Goal: Task Accomplishment & Management: Use online tool/utility

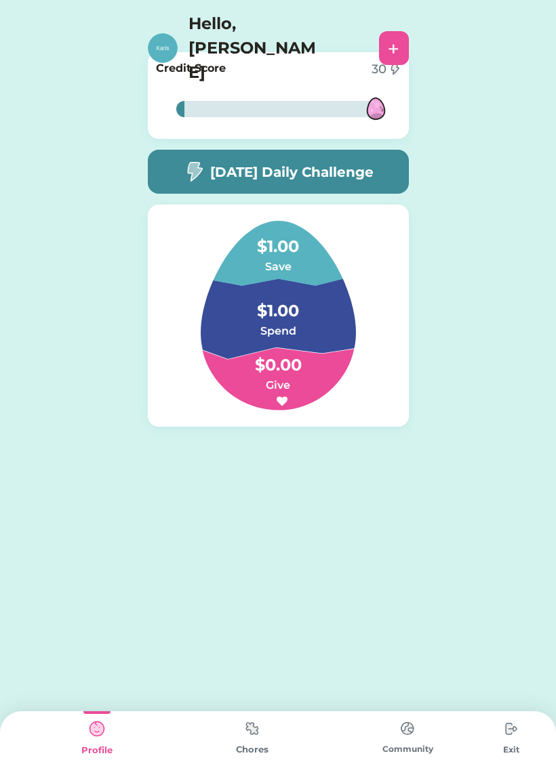
click at [246, 737] on img at bounding box center [251, 728] width 27 height 26
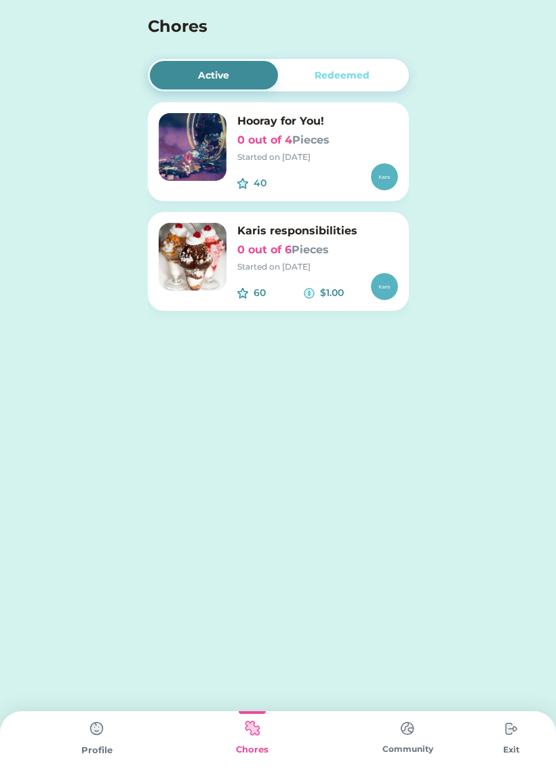
click at [379, 177] on img at bounding box center [384, 176] width 27 height 27
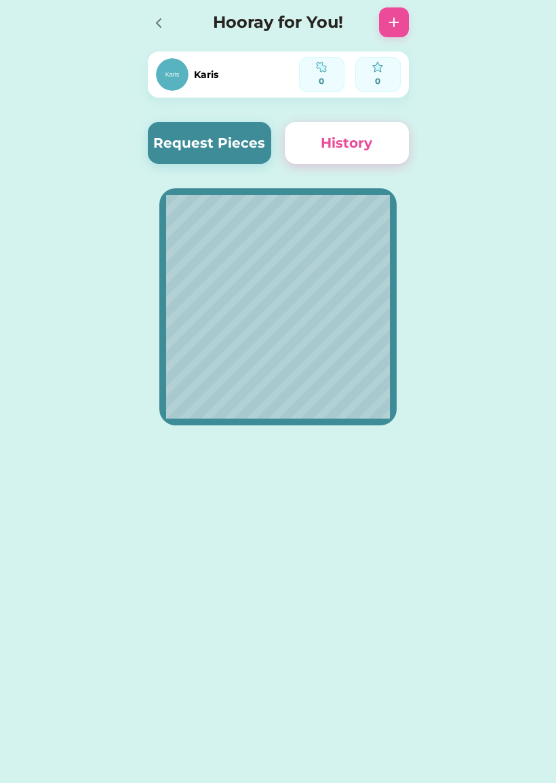
click at [169, 22] on div at bounding box center [163, 22] width 30 height 30
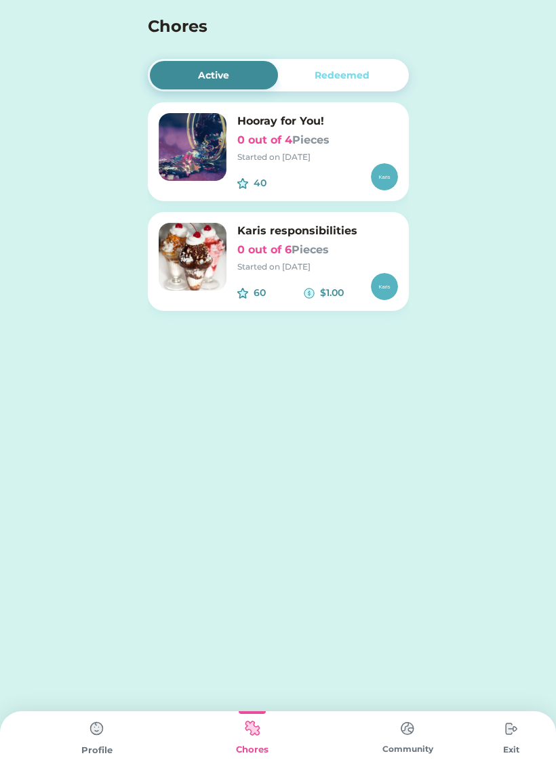
click at [207, 246] on img at bounding box center [193, 257] width 68 height 68
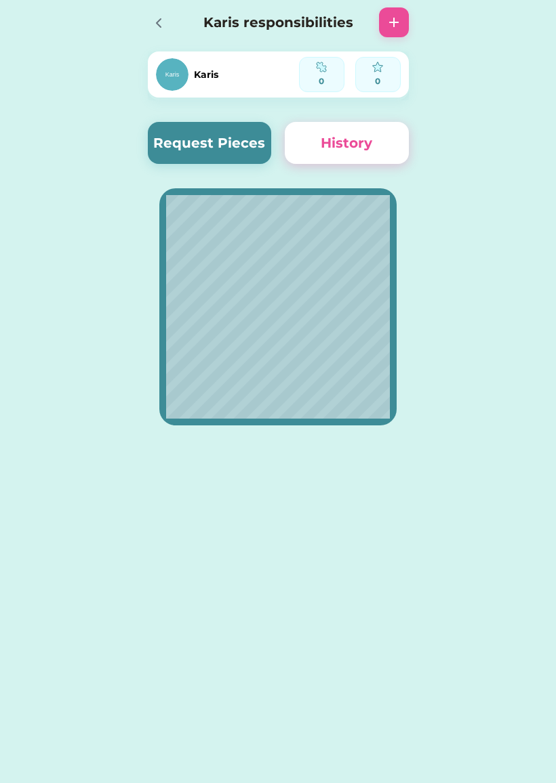
click at [323, 144] on button "History" at bounding box center [347, 143] width 124 height 42
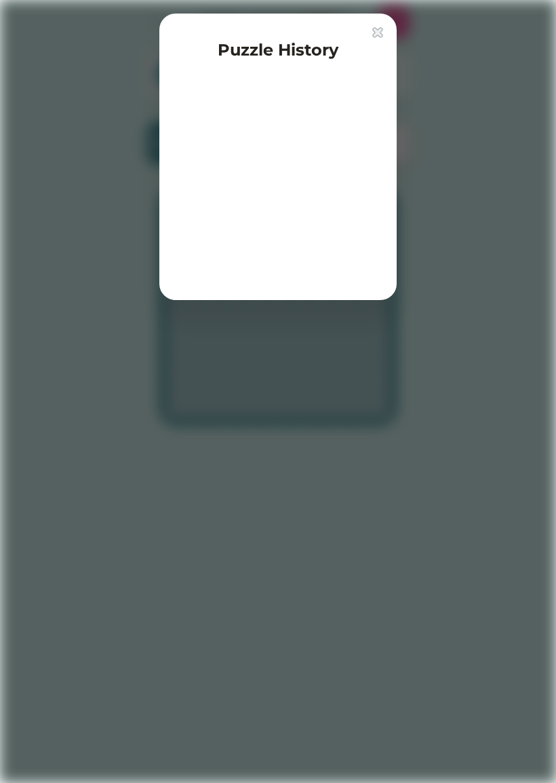
click at [375, 29] on img at bounding box center [377, 32] width 11 height 11
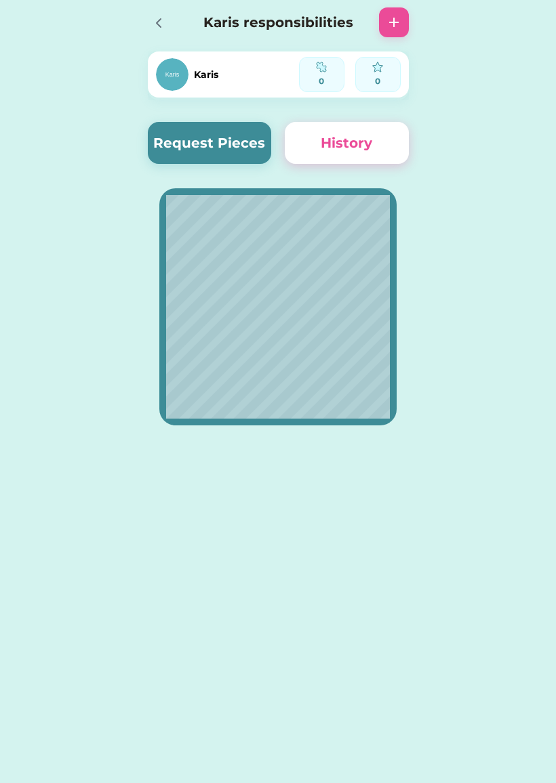
click at [160, 23] on icon at bounding box center [158, 23] width 16 height 16
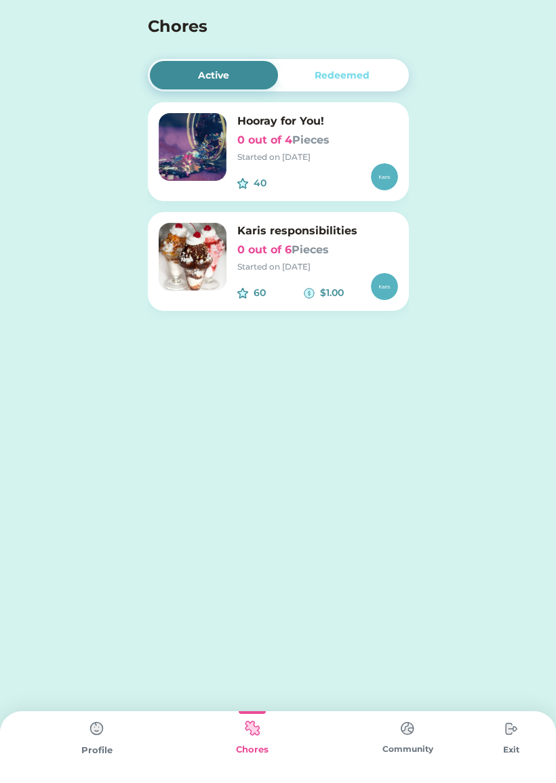
click at [208, 262] on img at bounding box center [193, 257] width 68 height 68
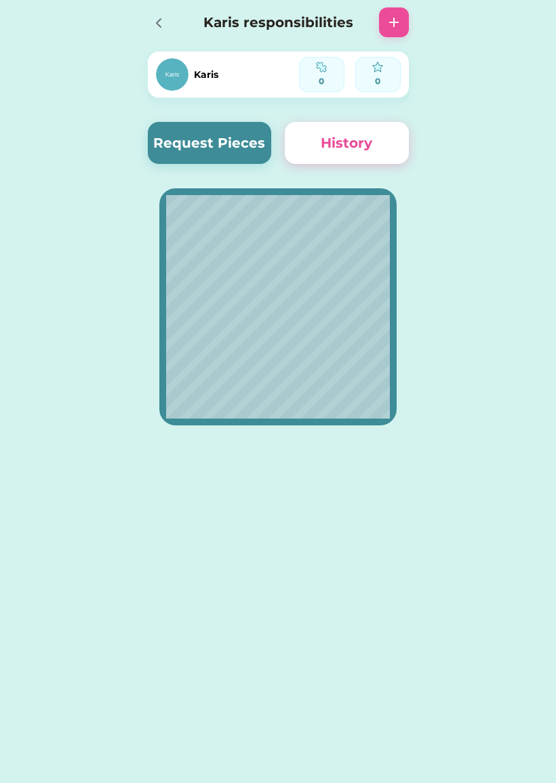
click at [184, 159] on button "Request Pieces" at bounding box center [210, 143] width 124 height 42
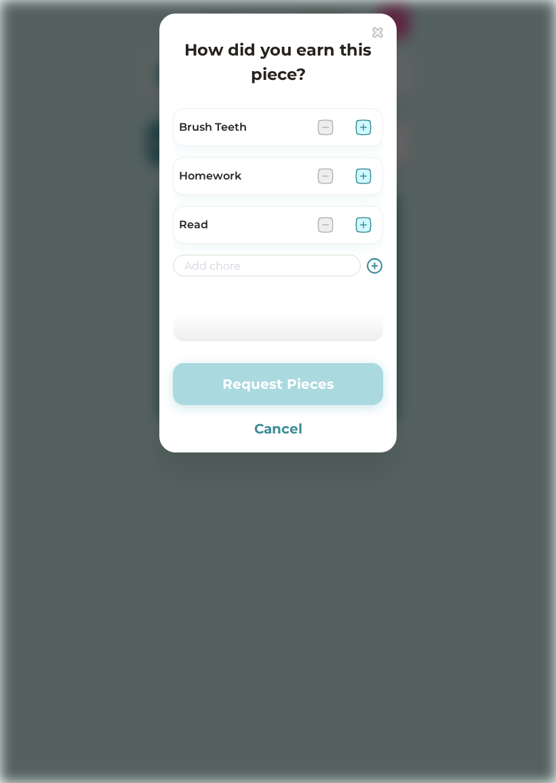
click at [514, 274] on div at bounding box center [278, 391] width 556 height 783
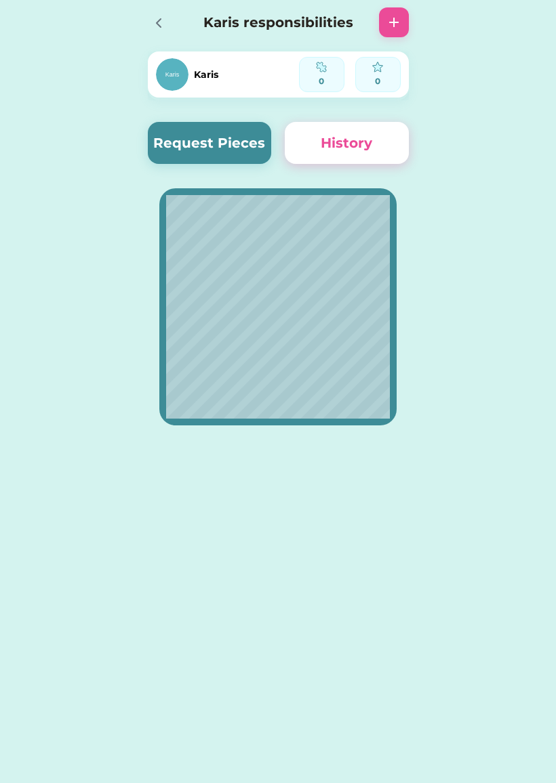
click at [153, 23] on icon at bounding box center [158, 23] width 16 height 16
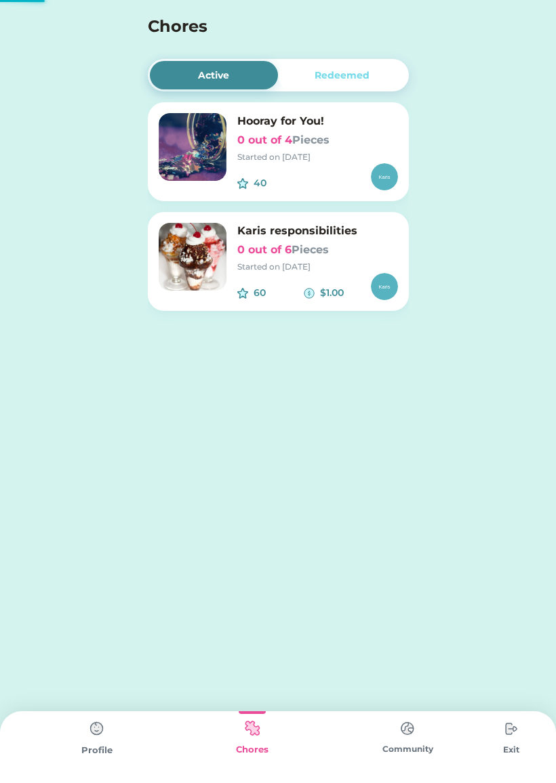
click at [252, 162] on div "Started on [DATE]" at bounding box center [317, 157] width 161 height 12
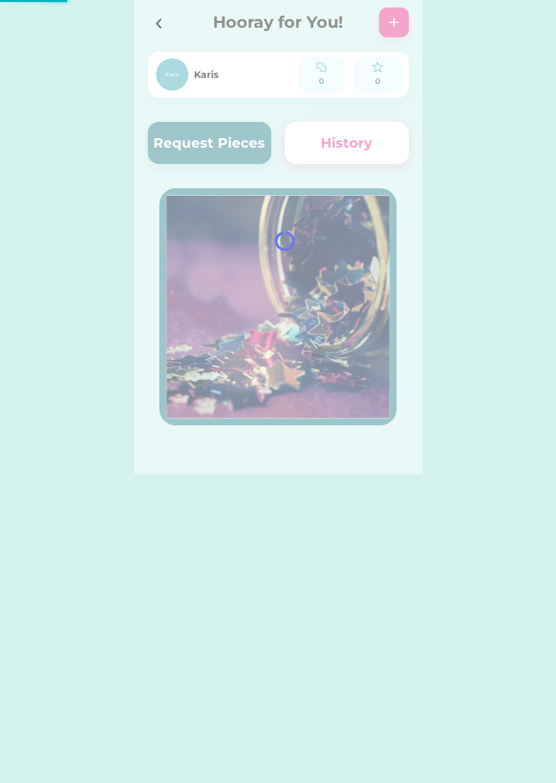
click at [245, 136] on div at bounding box center [278, 237] width 288 height 474
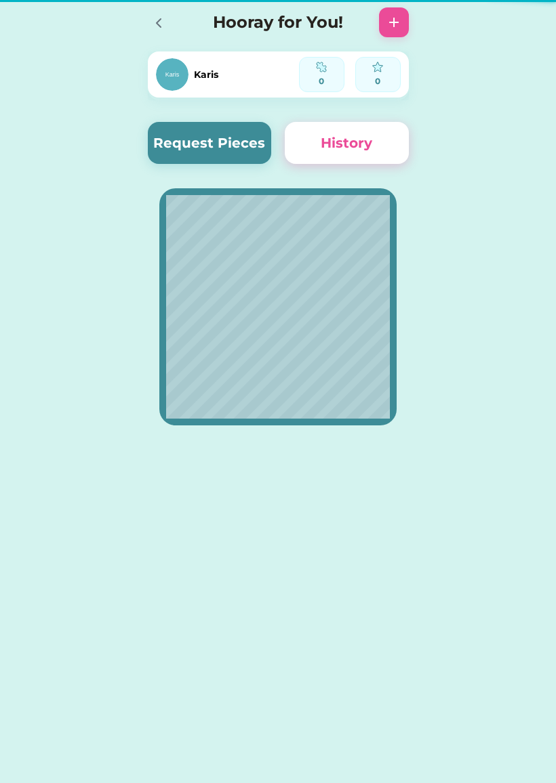
click at [228, 151] on button "Request Pieces" at bounding box center [210, 143] width 124 height 42
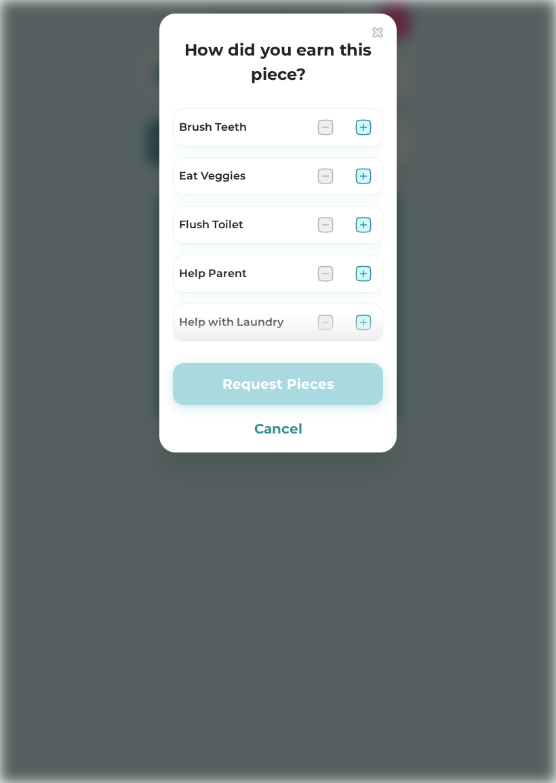
click at [211, 227] on div "Flush Toilet" at bounding box center [242, 225] width 127 height 16
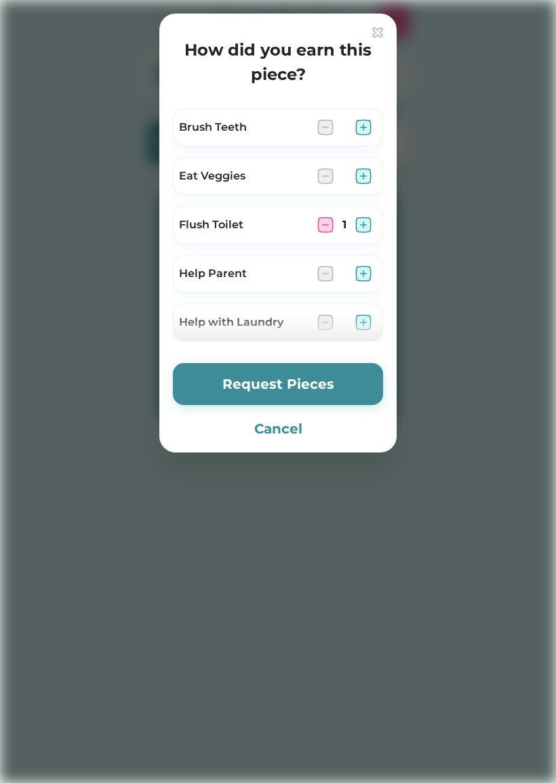
click at [381, 24] on div "How did you earn this piece? Brush Teeth Eat Veggies Flush Toilet 1 Help Parent…" at bounding box center [277, 233] width 237 height 439
click at [322, 385] on button "Request Pieces" at bounding box center [278, 384] width 210 height 42
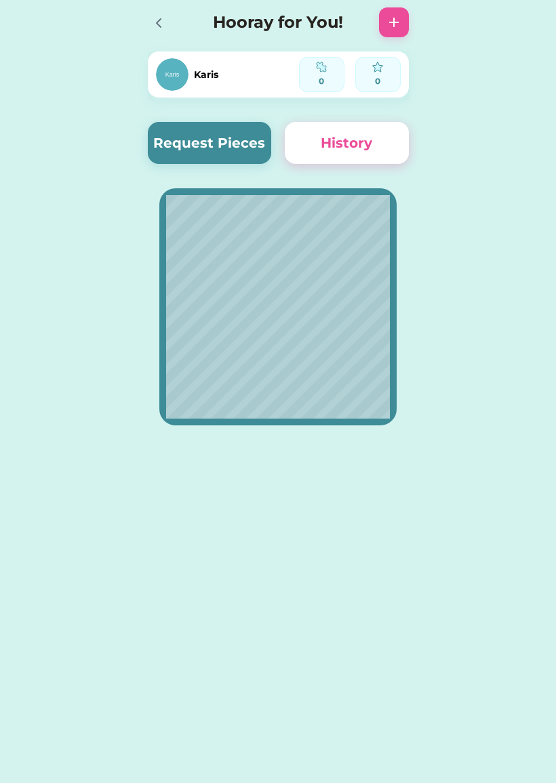
click at [188, 133] on button "Request Pieces" at bounding box center [210, 143] width 124 height 42
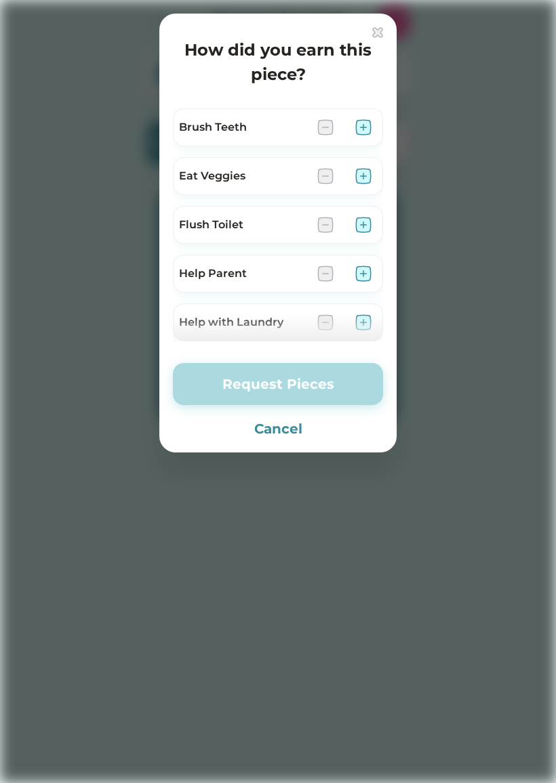
click at [194, 228] on div "Flush Toilet" at bounding box center [242, 225] width 127 height 16
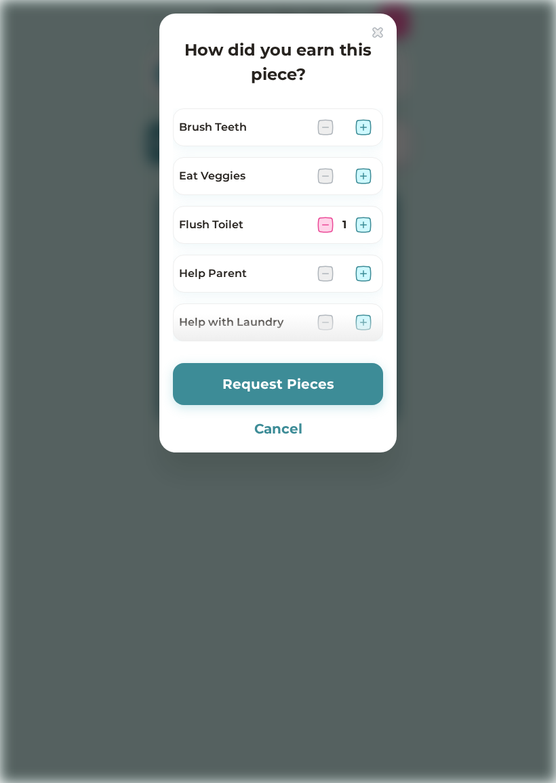
click at [217, 381] on button "Request Pieces" at bounding box center [278, 384] width 210 height 42
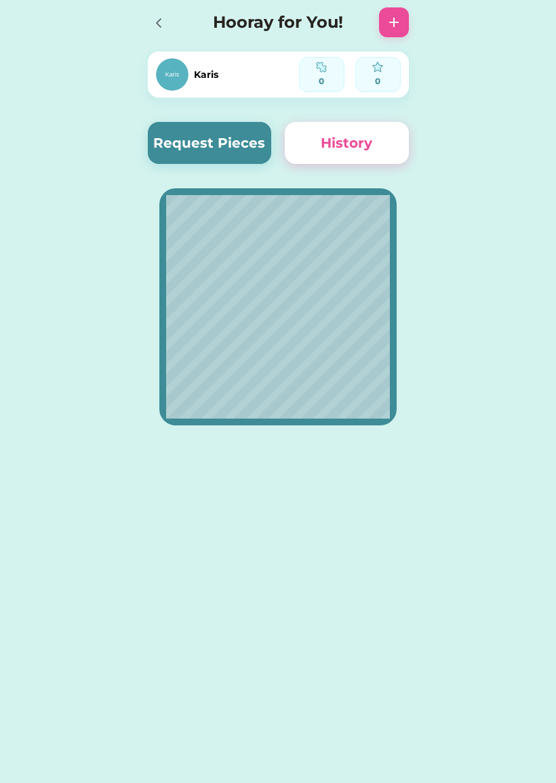
click at [190, 149] on button "Request Pieces" at bounding box center [210, 143] width 124 height 42
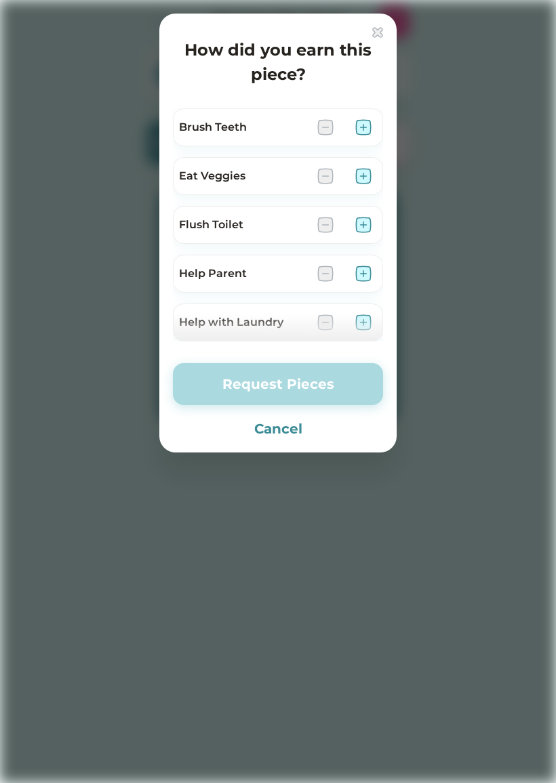
click at [92, 219] on div at bounding box center [278, 391] width 556 height 783
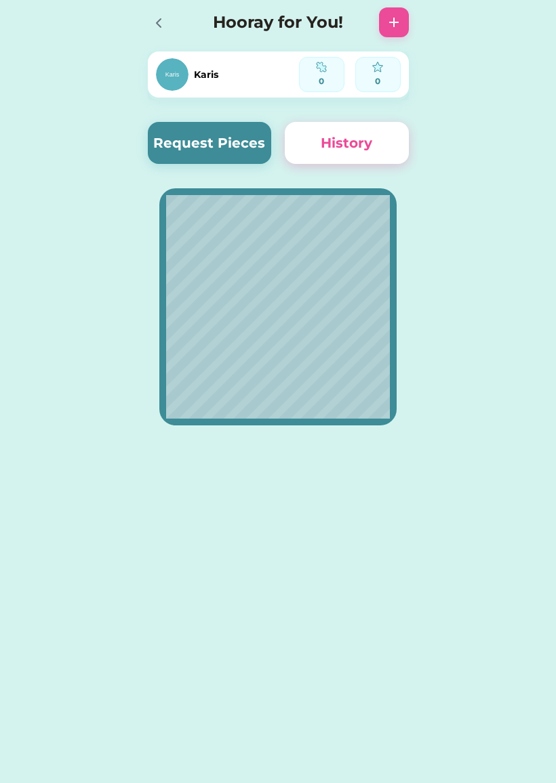
click at [161, 20] on icon at bounding box center [158, 23] width 16 height 16
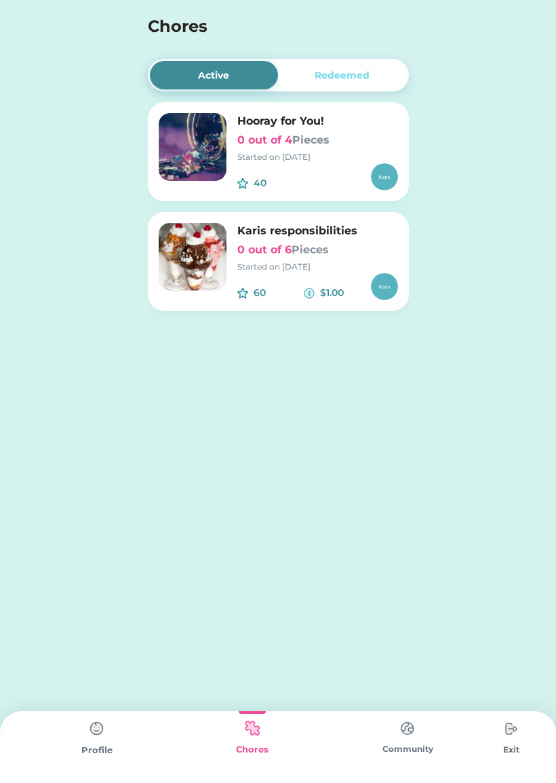
click at [206, 264] on img at bounding box center [193, 257] width 68 height 68
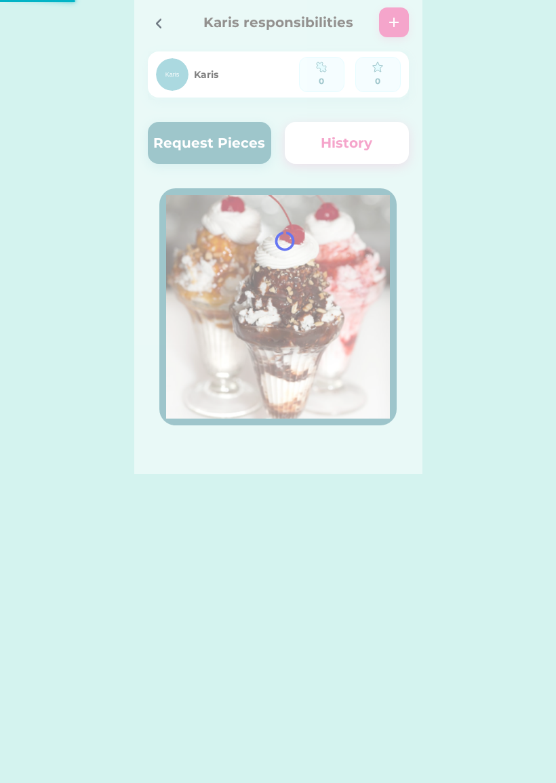
click at [179, 125] on div at bounding box center [278, 237] width 288 height 474
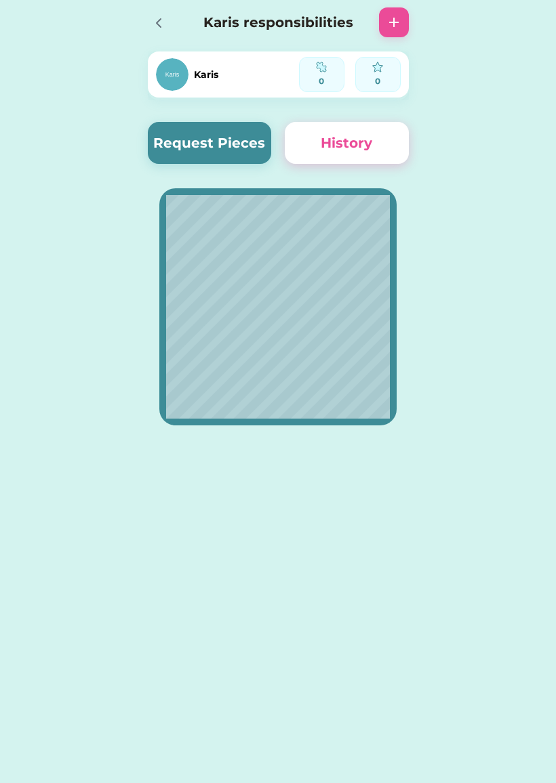
click at [201, 148] on button "Request Pieces" at bounding box center [210, 143] width 124 height 42
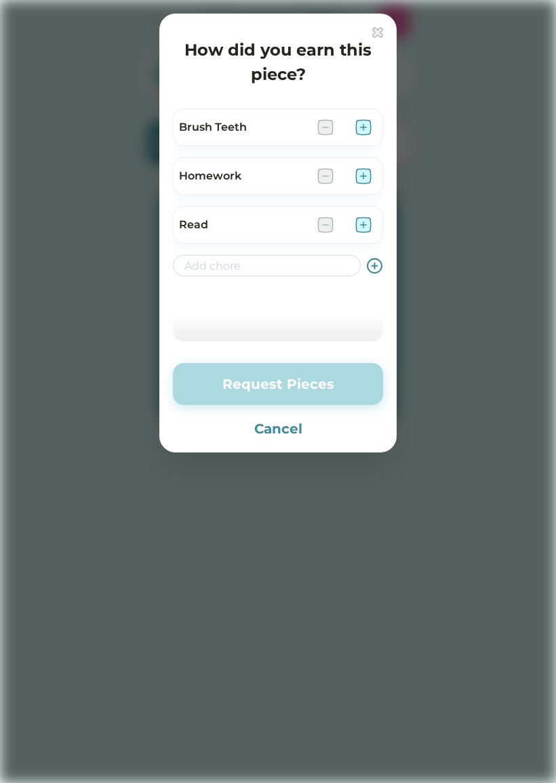
click at [318, 163] on div "Homework" at bounding box center [278, 176] width 210 height 38
click at [336, 162] on div "Homework" at bounding box center [278, 176] width 210 height 38
click at [312, 166] on div "Homework" at bounding box center [278, 176] width 210 height 38
click at [318, 176] on img at bounding box center [325, 176] width 16 height 16
click at [327, 175] on img at bounding box center [325, 176] width 16 height 16
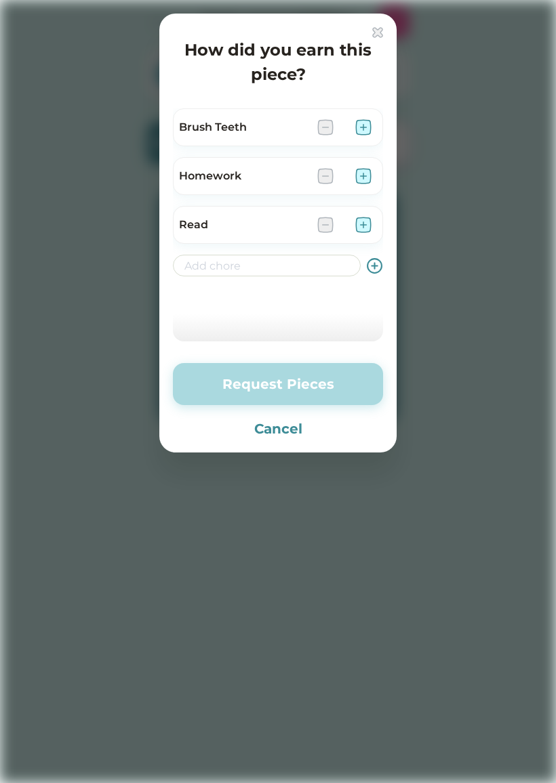
click at [321, 232] on img at bounding box center [325, 225] width 16 height 16
click at [332, 226] on img at bounding box center [325, 225] width 16 height 16
click at [257, 227] on div "Read" at bounding box center [242, 225] width 127 height 16
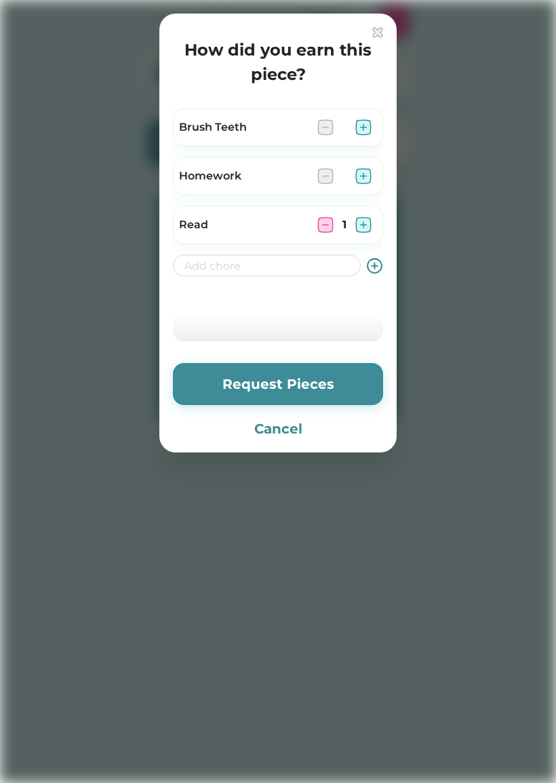
click at [198, 226] on div "Read" at bounding box center [242, 225] width 127 height 16
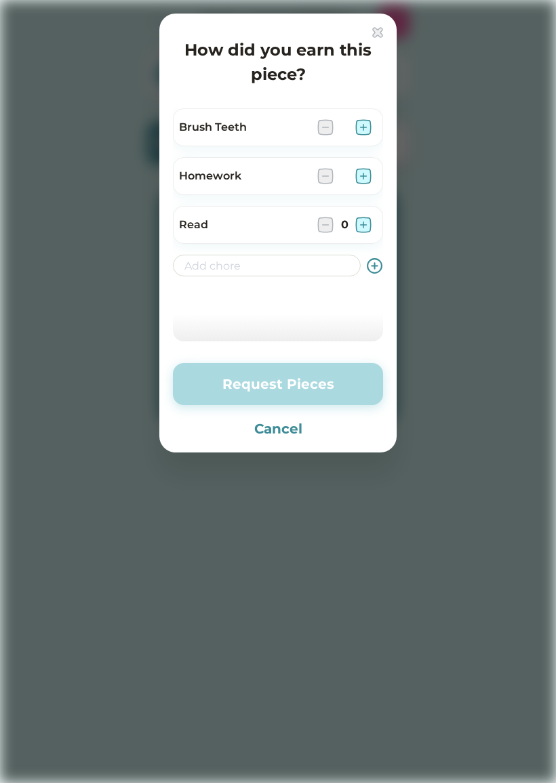
click at [196, 226] on div "Read" at bounding box center [242, 225] width 127 height 16
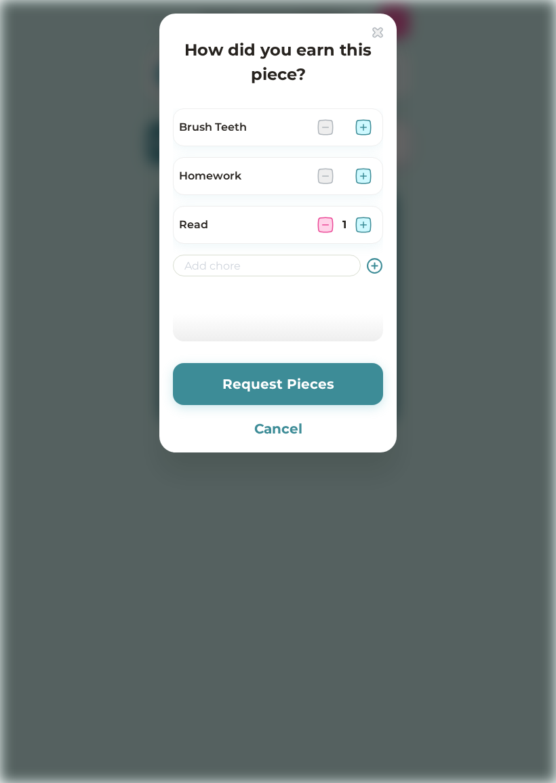
click at [370, 226] on img at bounding box center [363, 225] width 16 height 16
click at [356, 221] on img at bounding box center [363, 225] width 16 height 16
click at [327, 223] on img at bounding box center [325, 225] width 16 height 16
click at [323, 227] on img at bounding box center [325, 225] width 16 height 16
click at [365, 173] on img at bounding box center [363, 176] width 16 height 16
